Goal: Transaction & Acquisition: Subscribe to service/newsletter

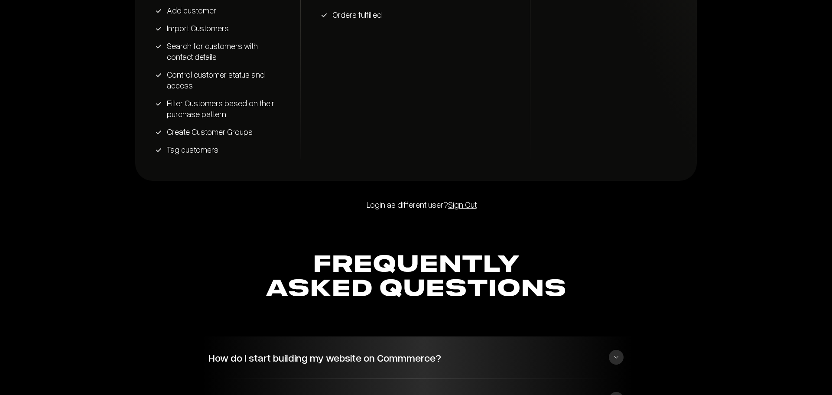
scroll to position [2045, 0]
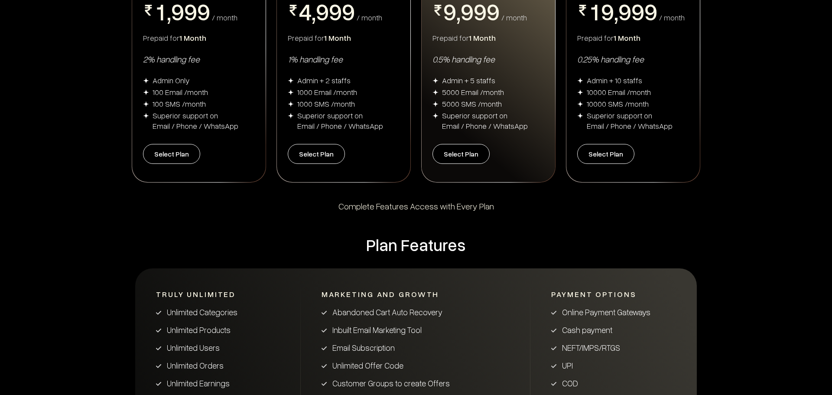
scroll to position [0, 0]
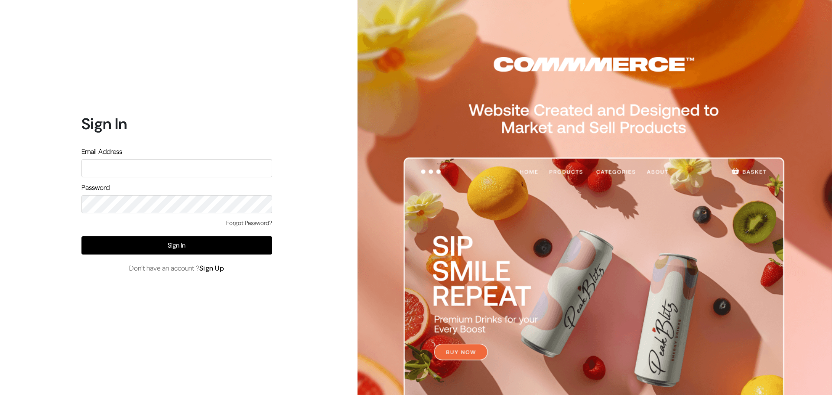
type input "[EMAIL_ADDRESS][DOMAIN_NAME]"
click at [218, 269] on link "Sign Up" at bounding box center [211, 267] width 25 height 9
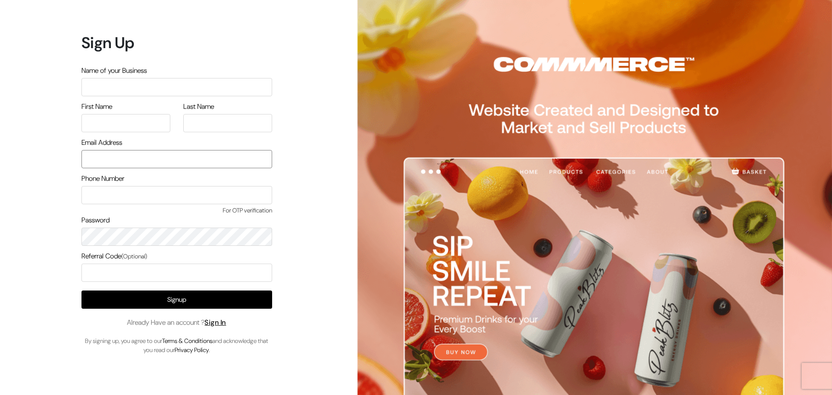
type input "[EMAIL_ADDRESS][DOMAIN_NAME]"
click at [188, 166] on input "care.jwvogue@gmail.com" at bounding box center [176, 159] width 191 height 18
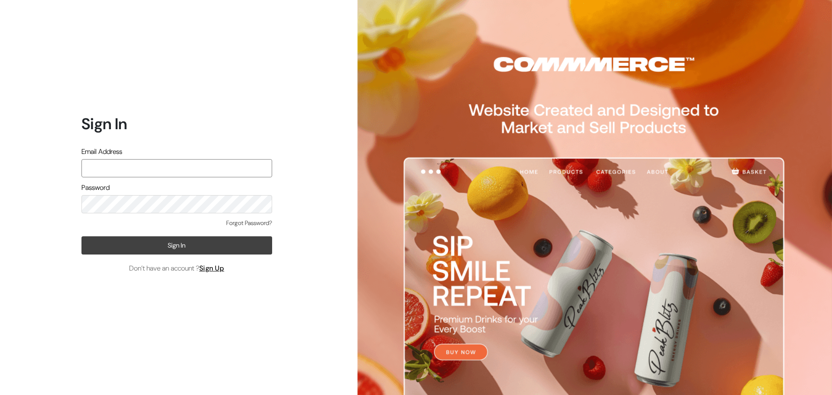
type input "[EMAIL_ADDRESS][DOMAIN_NAME]"
click at [162, 237] on button "Sign In" at bounding box center [176, 245] width 191 height 18
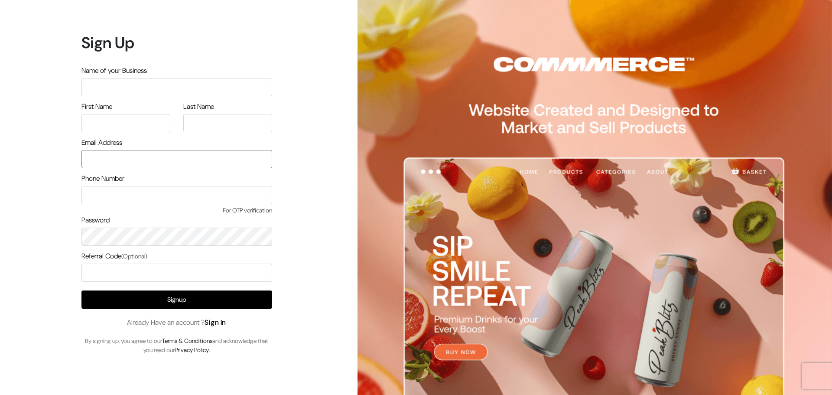
type input "care.jwvogue@gmail.com"
click at [215, 324] on link "Sign In" at bounding box center [215, 322] width 22 height 9
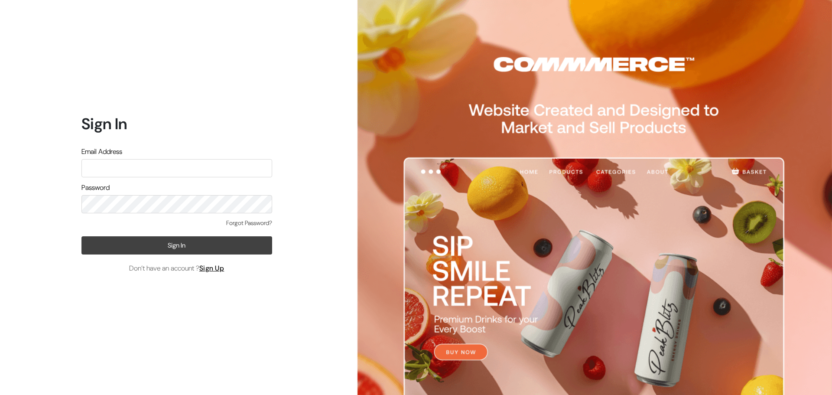
type input "care.jwvogue@gmail.com"
click at [159, 245] on button "Sign In" at bounding box center [176, 245] width 191 height 18
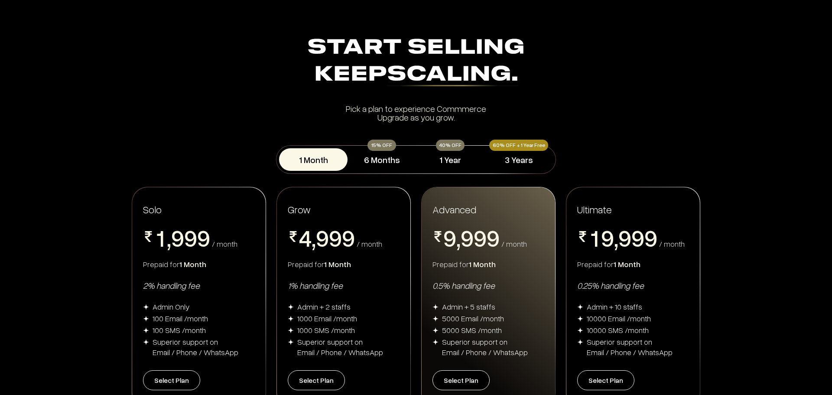
click at [650, 233] on span "9" at bounding box center [650, 237] width 13 height 23
click at [607, 381] on button "Select Plan" at bounding box center [605, 380] width 57 height 20
click at [470, 164] on button "1 Year" at bounding box center [450, 159] width 68 height 23
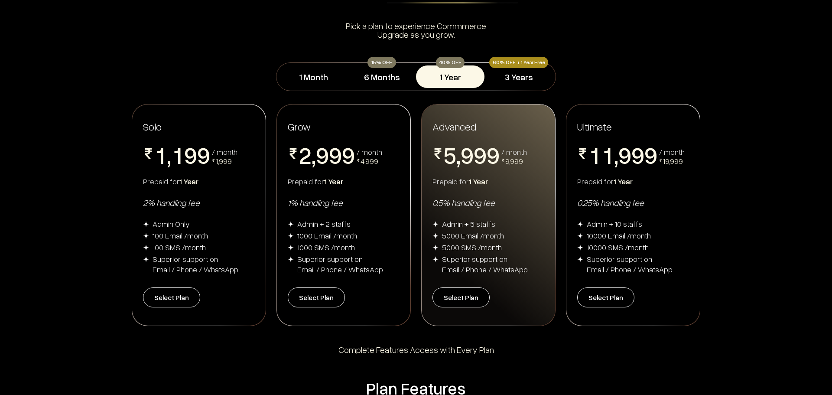
scroll to position [87, 0]
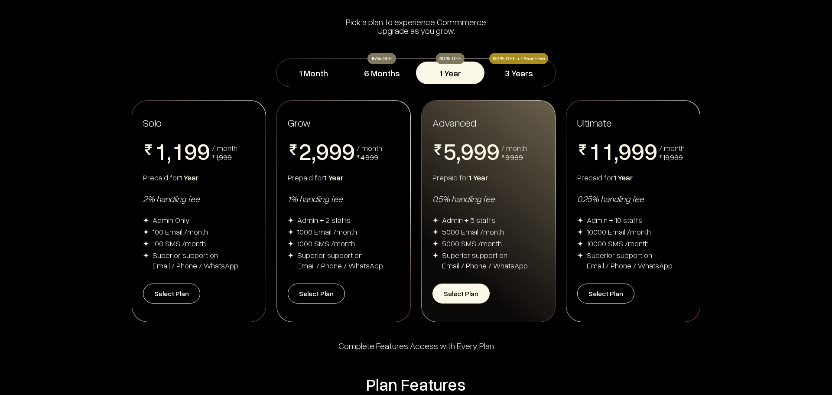
click at [456, 294] on button "Select Plan" at bounding box center [460, 293] width 57 height 20
